Goal: Task Accomplishment & Management: Complete application form

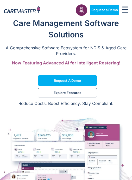
click at [130, 86] on div "Request a Demo" at bounding box center [66, 80] width 132 height 18
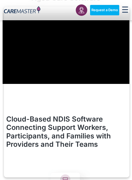
scroll to position [391, 0]
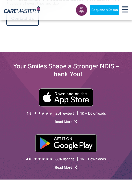
scroll to position [676, 0]
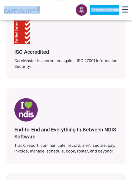
scroll to position [895, 0]
click at [35, 105] on image at bounding box center [25, 109] width 23 height 23
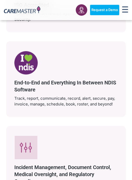
scroll to position [942, 0]
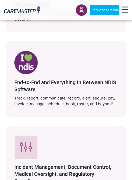
click at [34, 61] on image at bounding box center [25, 62] width 23 height 23
click at [30, 59] on image at bounding box center [25, 62] width 23 height 23
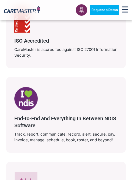
scroll to position [904, 0]
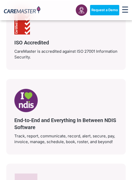
click at [108, 10] on span "Request a Demo" at bounding box center [104, 10] width 26 height 4
click at [104, 15] on link "Request a Demo" at bounding box center [104, 10] width 29 height 10
click at [82, 11] on icon at bounding box center [81, 10] width 6 height 6
